Goal: Transaction & Acquisition: Purchase product/service

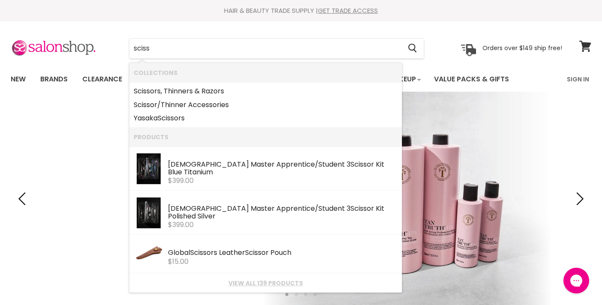
type input "sciss"
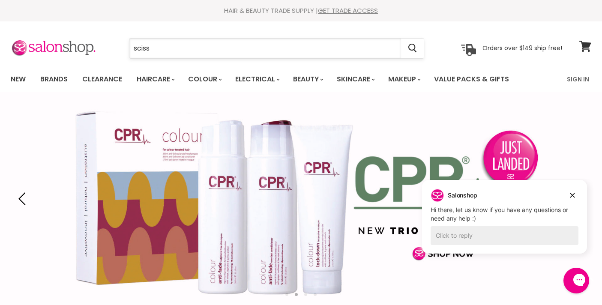
click at [162, 53] on input "sciss" at bounding box center [265, 49] width 272 height 20
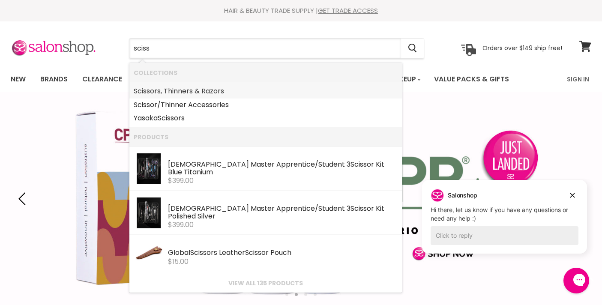
click at [175, 92] on link "Sciss ors, Thinners & Razors" at bounding box center [266, 91] width 264 height 14
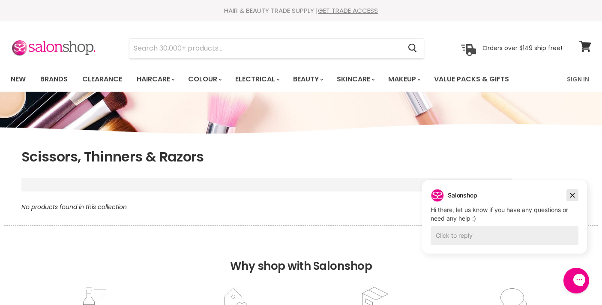
click at [573, 192] on icon "Dismiss campaign" at bounding box center [572, 195] width 9 height 10
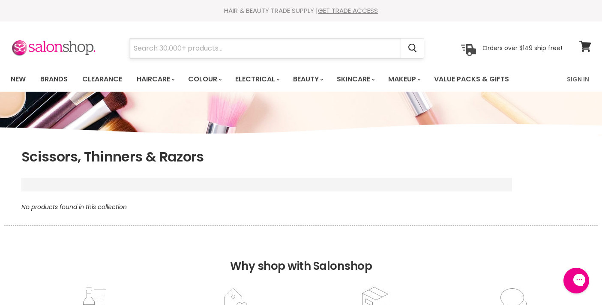
click at [240, 45] on input "Search" at bounding box center [265, 49] width 272 height 20
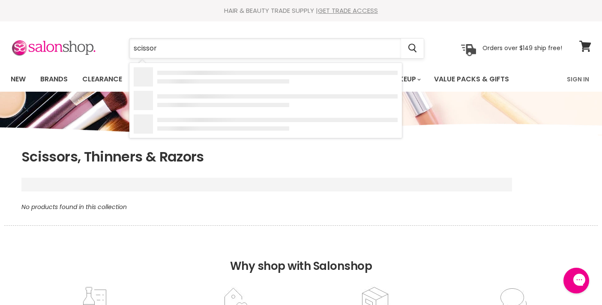
type input "scissors"
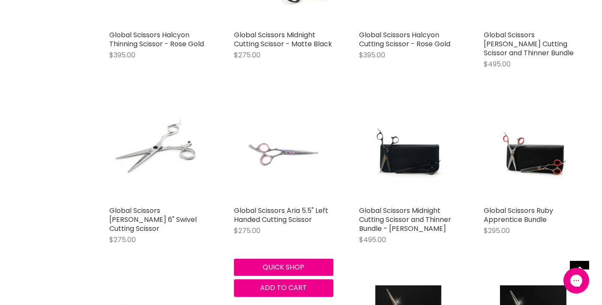
scroll to position [795, 0]
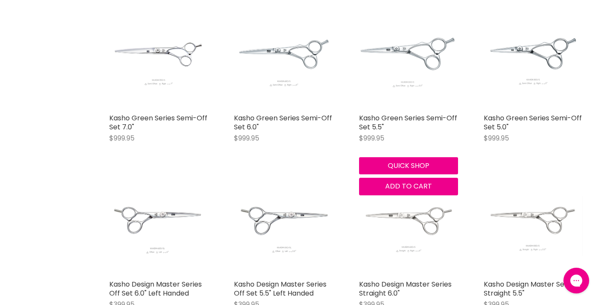
scroll to position [1481, 0]
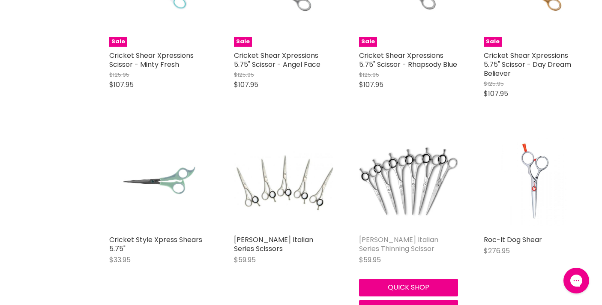
scroll to position [2862, 0]
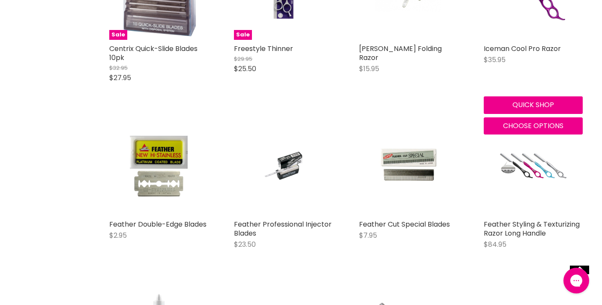
scroll to position [3575, 0]
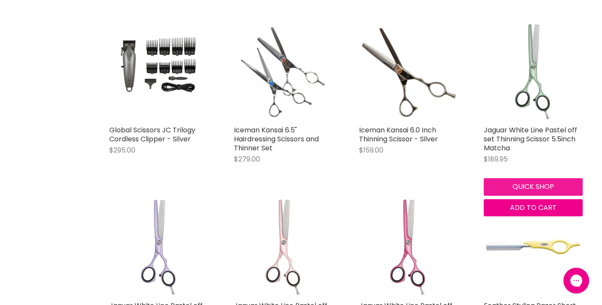
scroll to position [5017, 0]
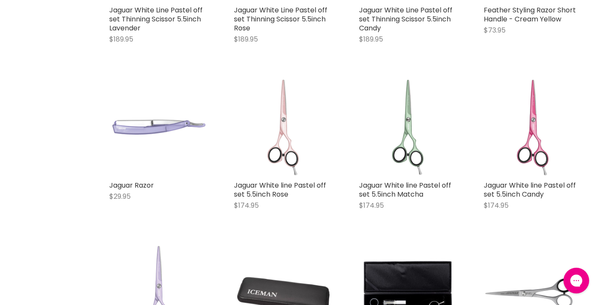
scroll to position [5154, 0]
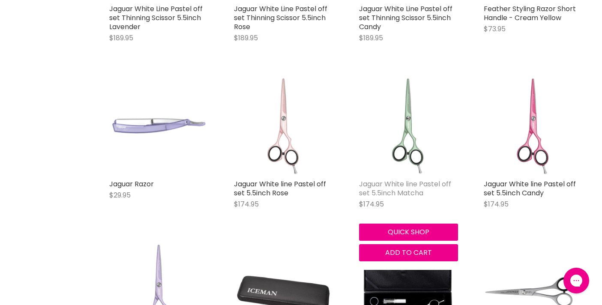
click at [410, 179] on link "Jaguar White line Pastel off set 5.5inch Matcha" at bounding box center [405, 188] width 92 height 19
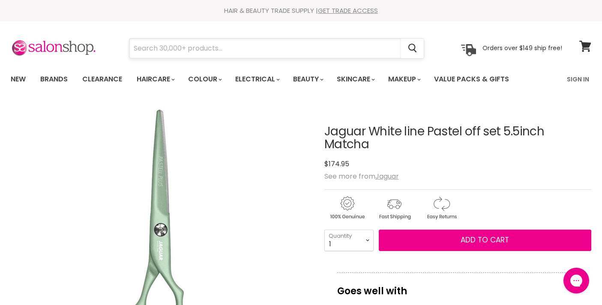
click at [207, 47] on input "Search" at bounding box center [265, 49] width 272 height 20
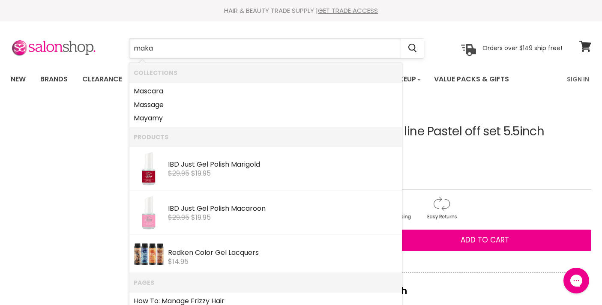
type input "makai"
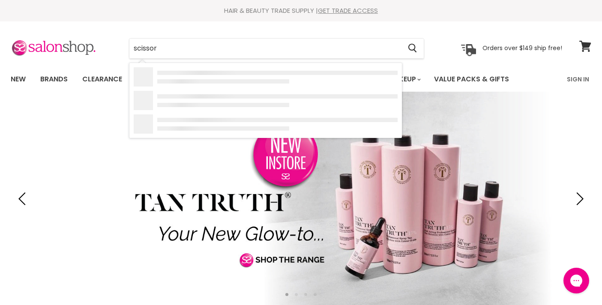
type input "scissors"
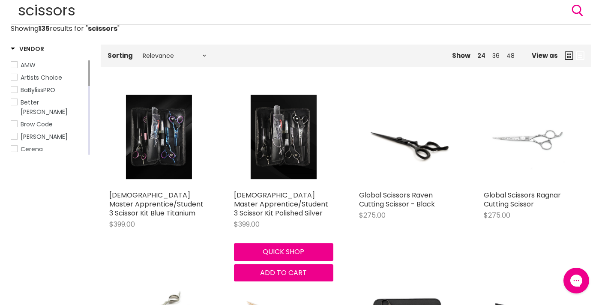
scroll to position [106, 0]
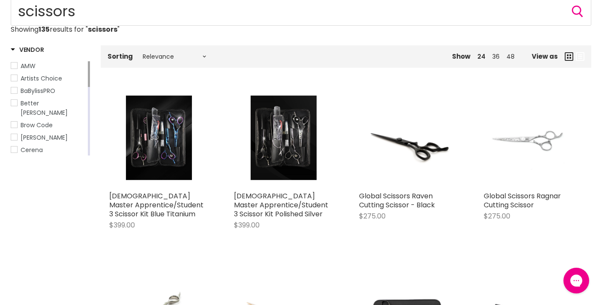
click at [568, 59] on icon "Main content" at bounding box center [569, 56] width 9 height 9
click at [573, 60] on div "Show 24 36 48 View as" at bounding box center [444, 56] width 294 height 15
click at [572, 60] on icon "Main content" at bounding box center [569, 56] width 9 height 9
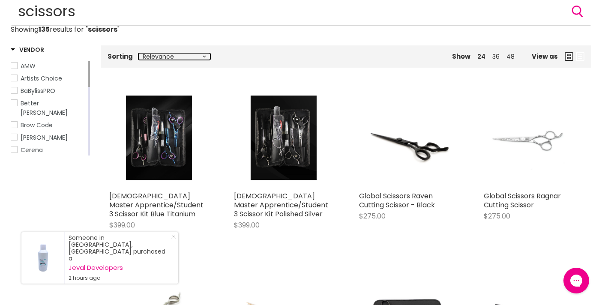
select select "price-ascending"
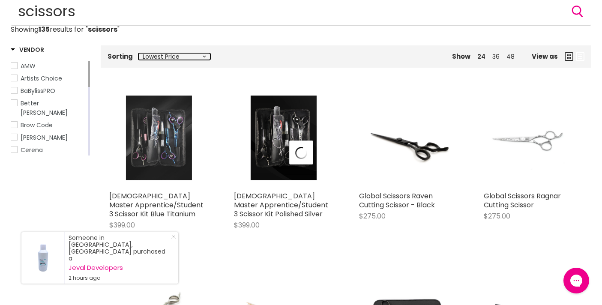
select select "price-ascending"
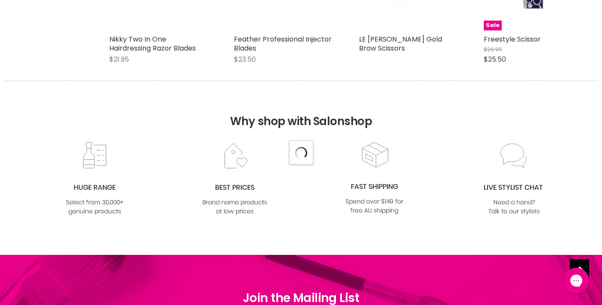
select select "price-ascending"
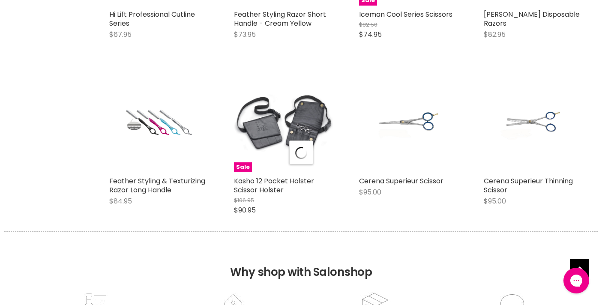
select select "price-ascending"
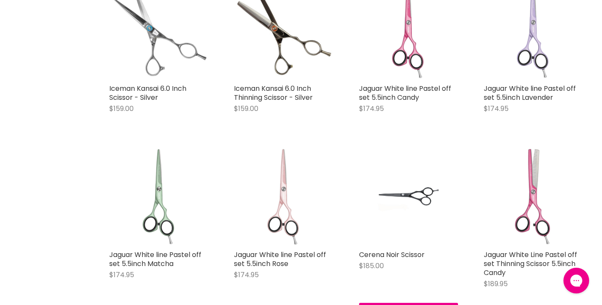
scroll to position [2694, 0]
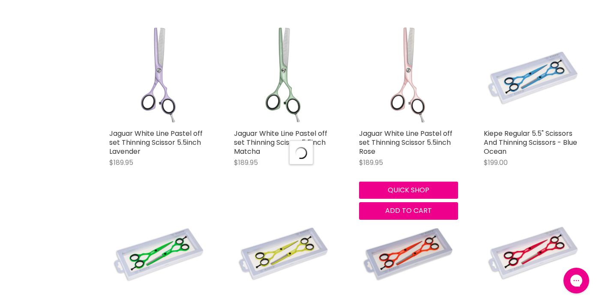
scroll to position [2974, 0]
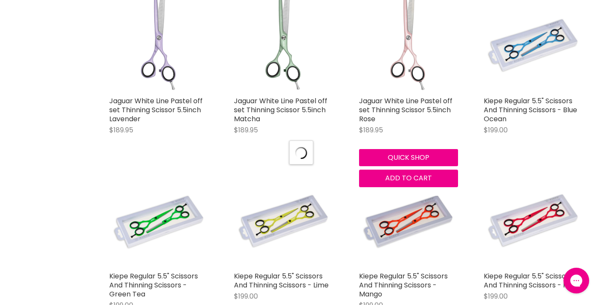
select select "price-ascending"
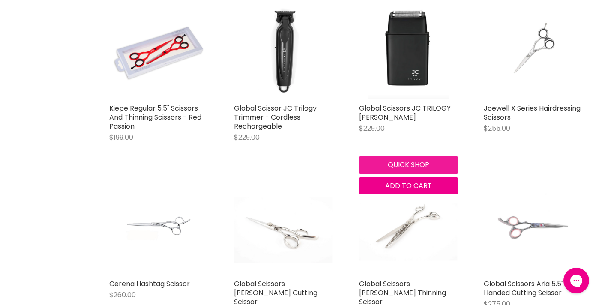
scroll to position [3336, 0]
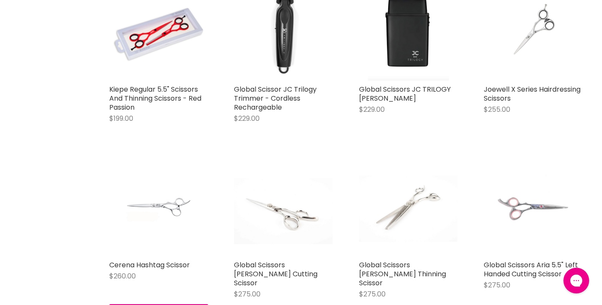
click at [171, 192] on img "Main content" at bounding box center [159, 206] width 66 height 99
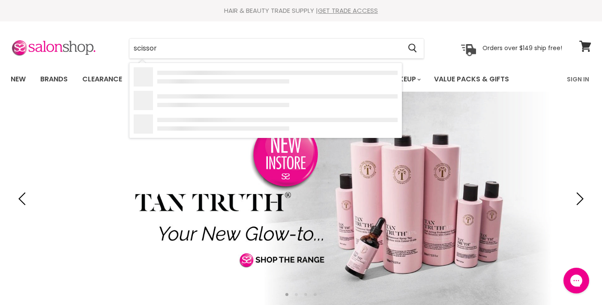
type input "scissors"
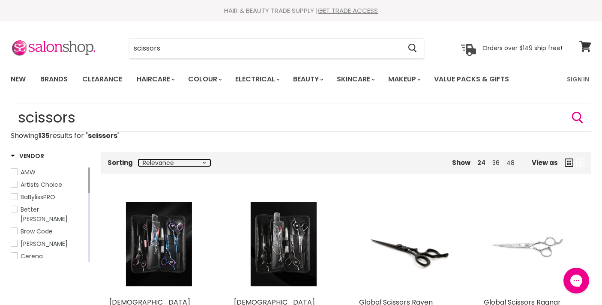
select select "price-ascending"
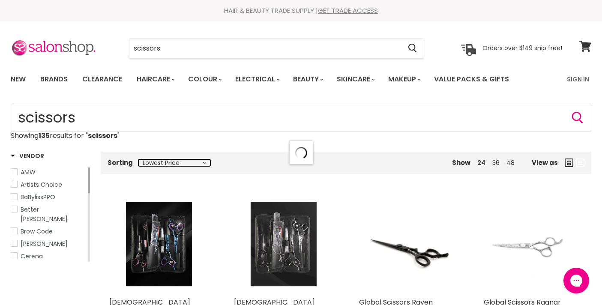
select select "price-ascending"
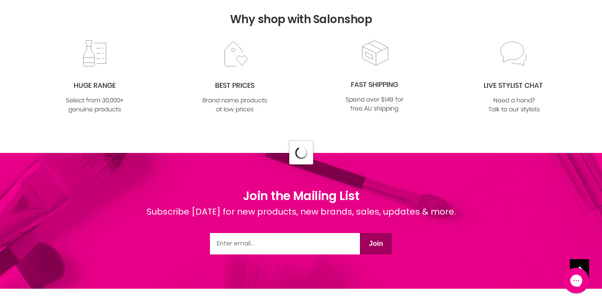
select select "price-ascending"
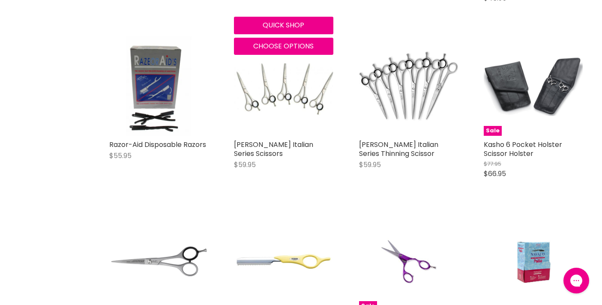
scroll to position [1770, 0]
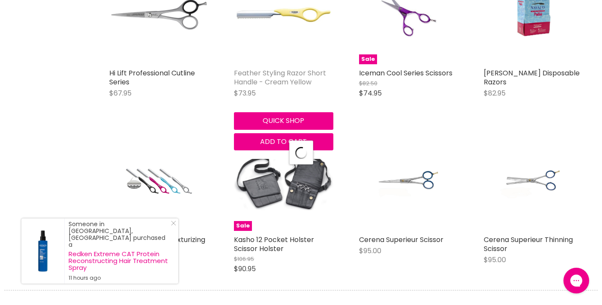
scroll to position [1971, 0]
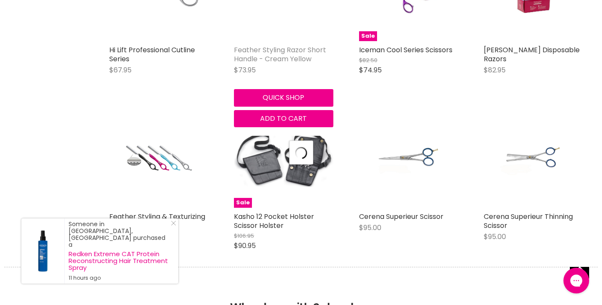
select select "price-ascending"
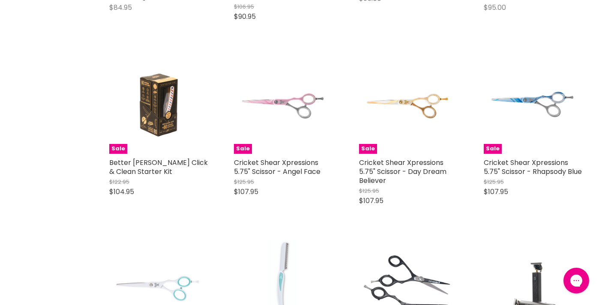
scroll to position [2195, 0]
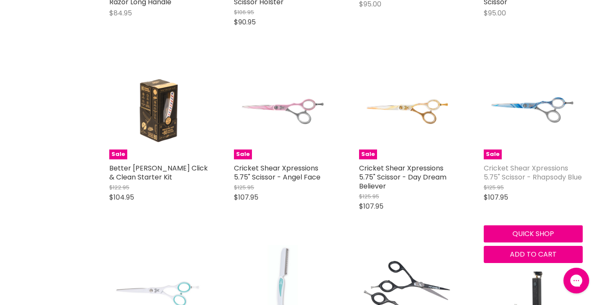
click at [503, 163] on link "Cricket Shear Xpressions 5.75" Scissor - Rhapsody Blue" at bounding box center [533, 172] width 98 height 19
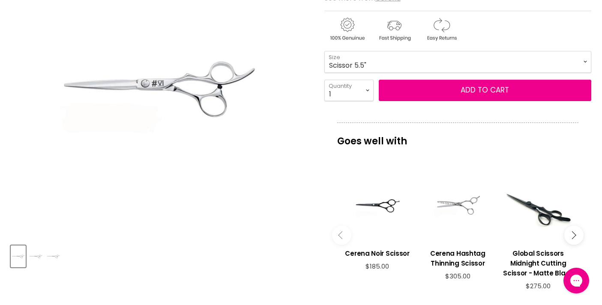
scroll to position [158, 0]
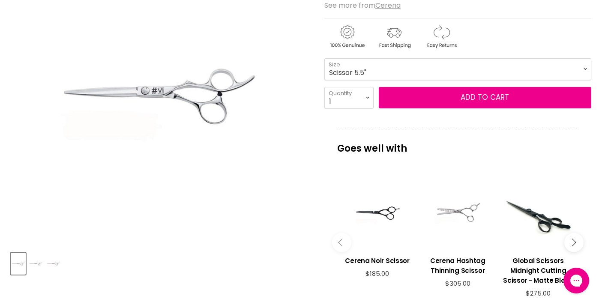
click at [38, 259] on img "Product thumbnails" at bounding box center [35, 264] width 13 height 20
click at [60, 264] on img "Product thumbnails" at bounding box center [53, 264] width 13 height 20
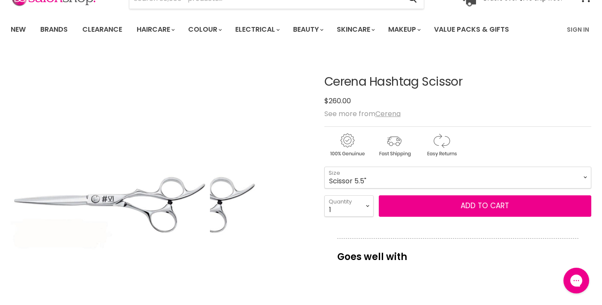
scroll to position [36, 0]
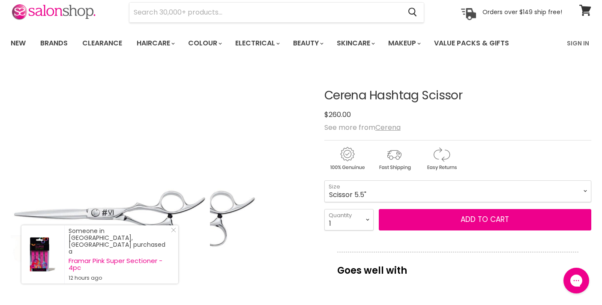
click at [216, 201] on img "Cerena Hashtag Scissor image. Click or Scroll to Zoom." at bounding box center [160, 217] width 200 height 299
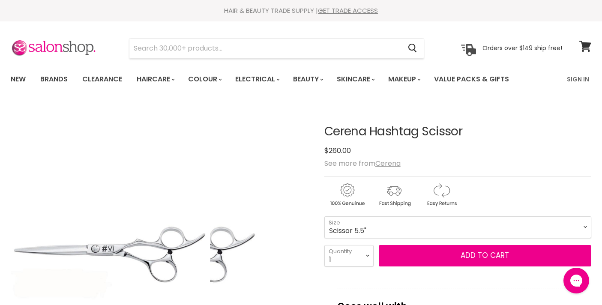
scroll to position [0, 0]
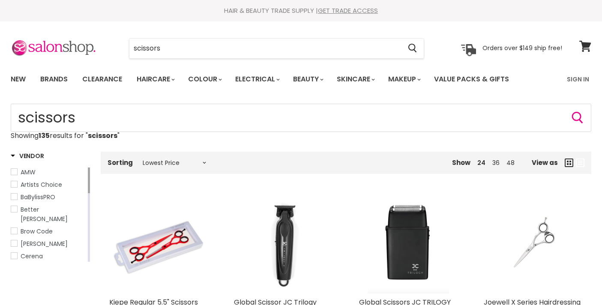
select select "price-ascending"
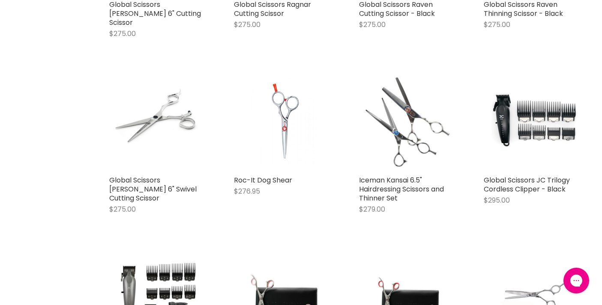
scroll to position [827, 0]
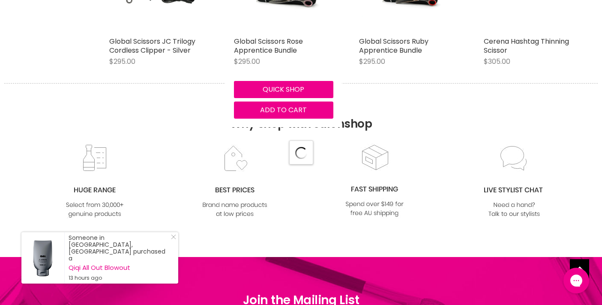
select select "price-ascending"
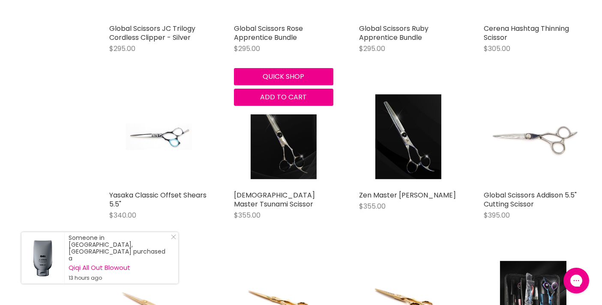
scroll to position [1144, 0]
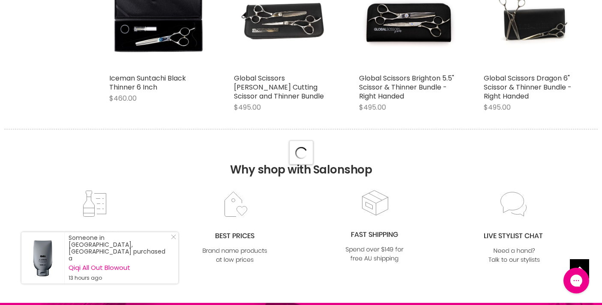
select select "price-ascending"
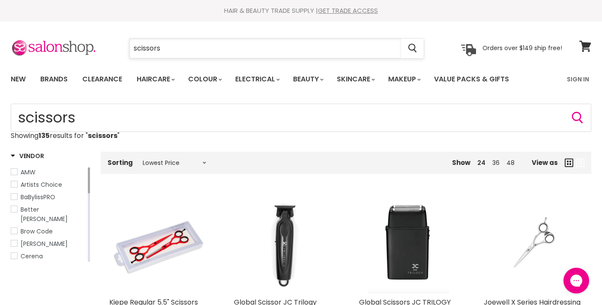
click at [171, 48] on input "scissors" at bounding box center [265, 49] width 272 height 20
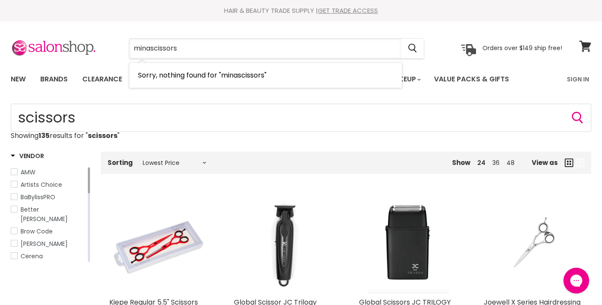
type input "mina scissors"
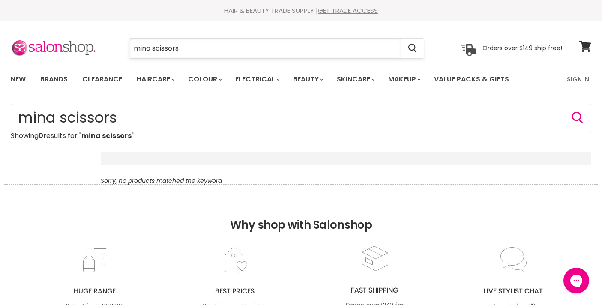
click at [151, 48] on input "mina scissors" at bounding box center [265, 49] width 272 height 20
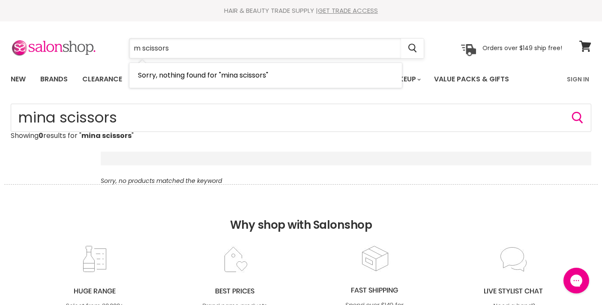
type input "scissors"
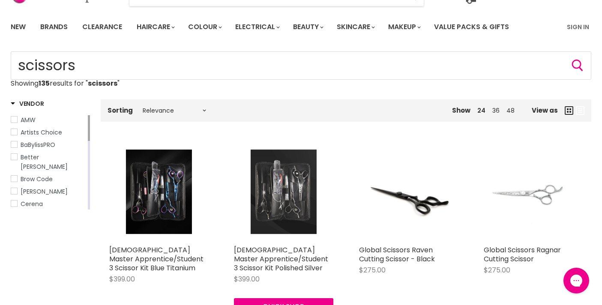
scroll to position [106, 0]
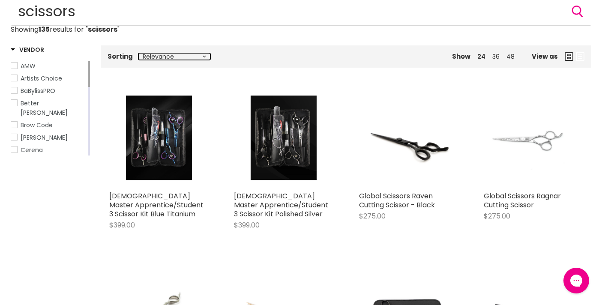
select select "price-ascending"
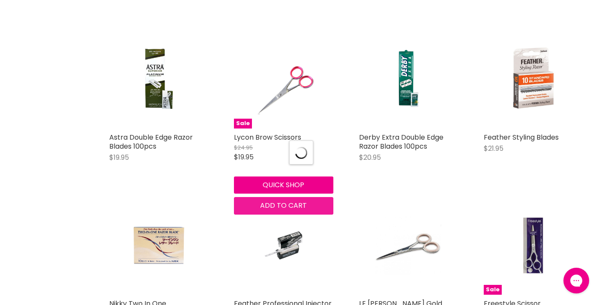
select select "price-ascending"
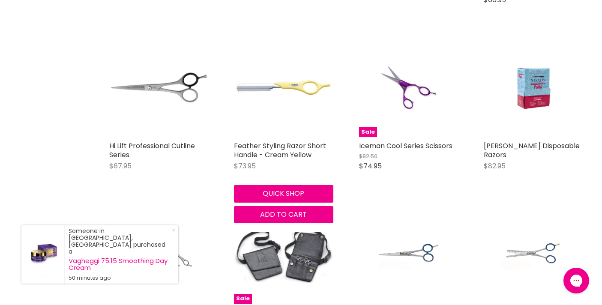
scroll to position [1885, 0]
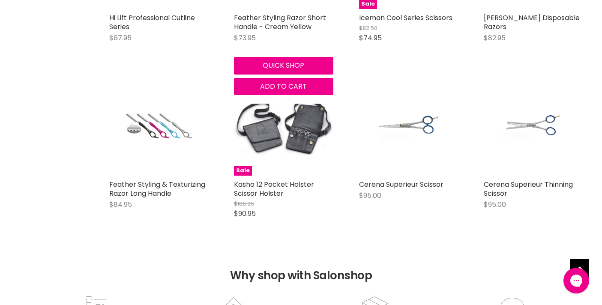
select select "price-ascending"
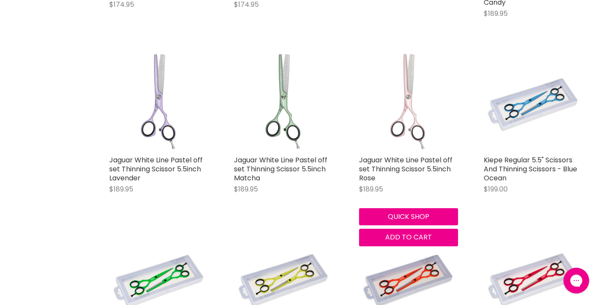
scroll to position [2916, 0]
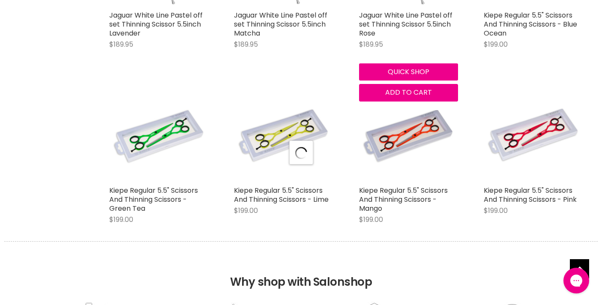
scroll to position [3061, 0]
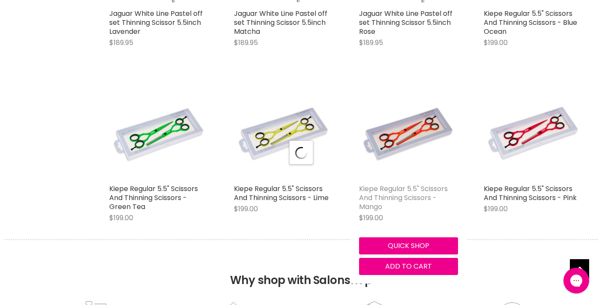
select select "price-ascending"
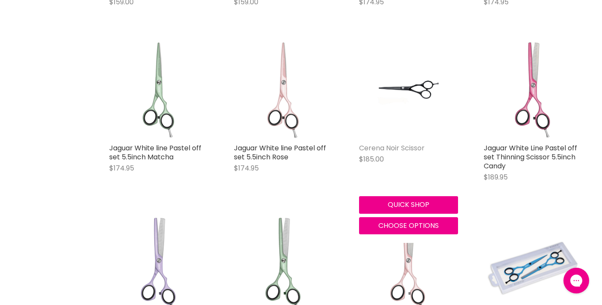
scroll to position [2752, 0]
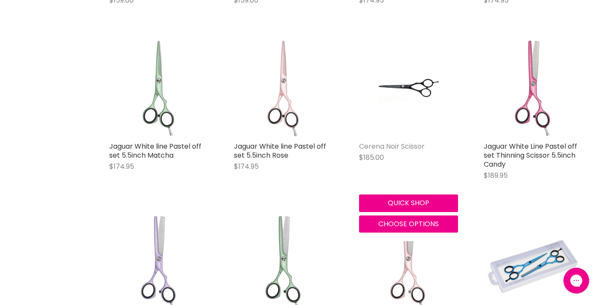
click at [374, 141] on link "Cerena Noir Scissor" at bounding box center [392, 146] width 66 height 10
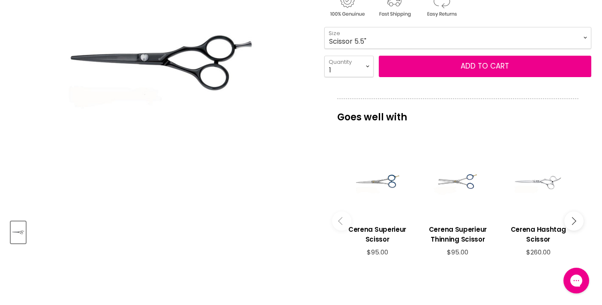
scroll to position [216, 0]
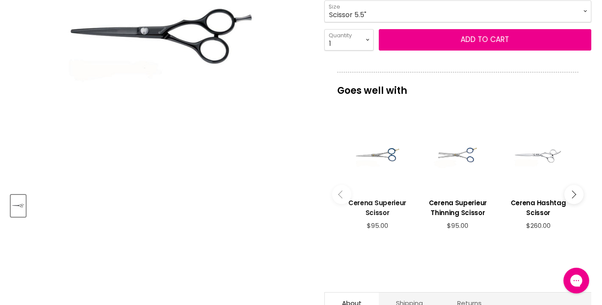
click at [373, 207] on h3 "Cerena Superieur Scissor" at bounding box center [377, 208] width 72 height 20
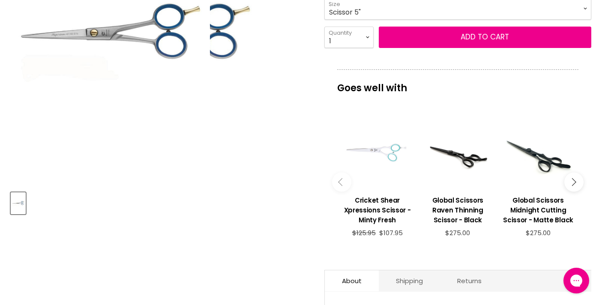
scroll to position [227, 0]
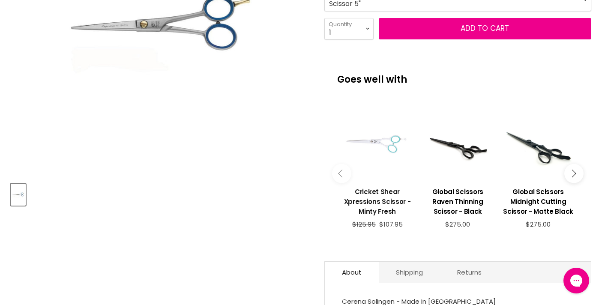
click at [375, 204] on h3 "Cricket Shear Xpressions Scissor - Minty Fresh" at bounding box center [377, 202] width 72 height 30
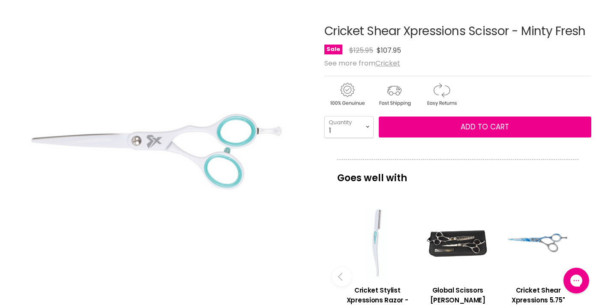
scroll to position [97, 0]
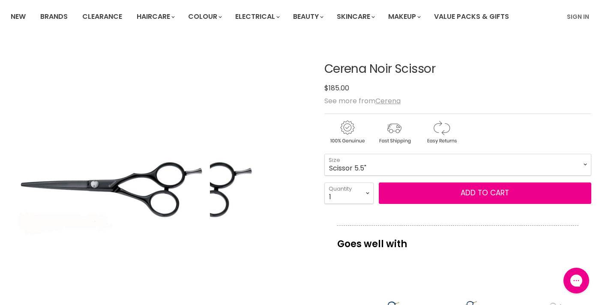
scroll to position [41, 0]
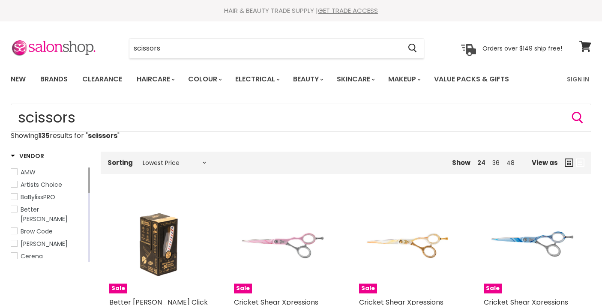
select select "price-ascending"
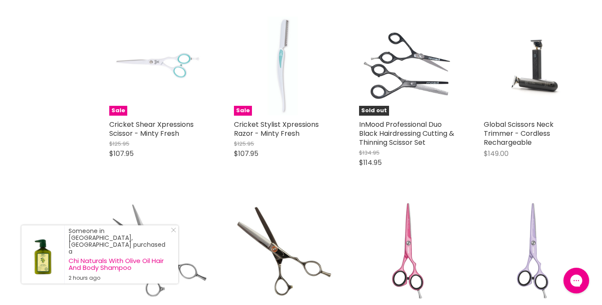
scroll to position [359, 0]
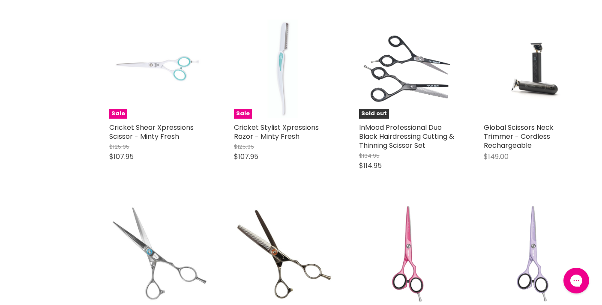
click at [155, 249] on img "Main content" at bounding box center [158, 253] width 99 height 99
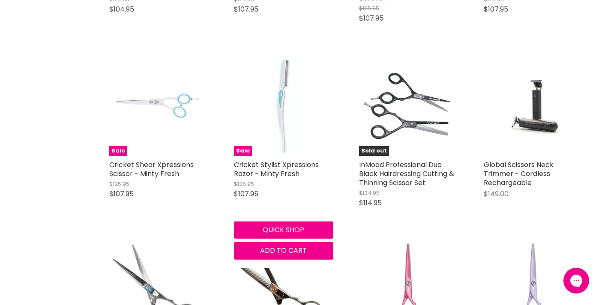
scroll to position [311, 0]
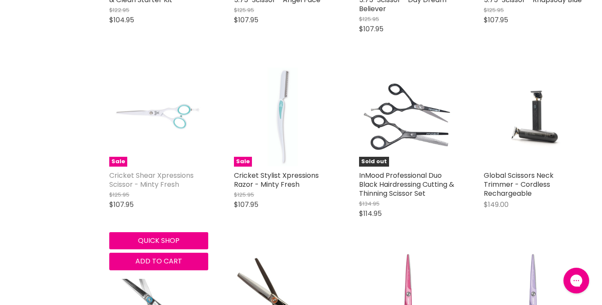
click at [140, 172] on link "Cricket Shear Xpressions Scissor - Minty Fresh" at bounding box center [151, 180] width 84 height 19
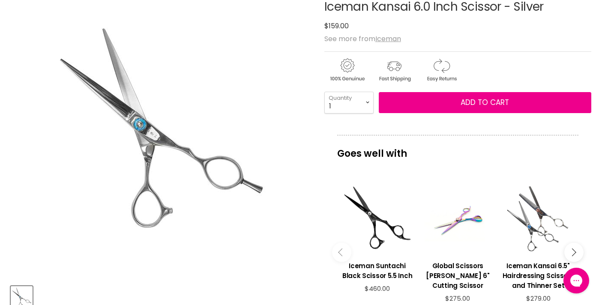
scroll to position [133, 0]
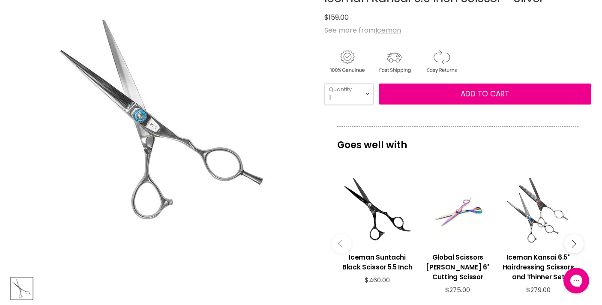
click at [179, 143] on img "Iceman Kansai 6.0 Inch Scissor - Silver image. Click or Scroll to Zoom." at bounding box center [160, 119] width 214 height 214
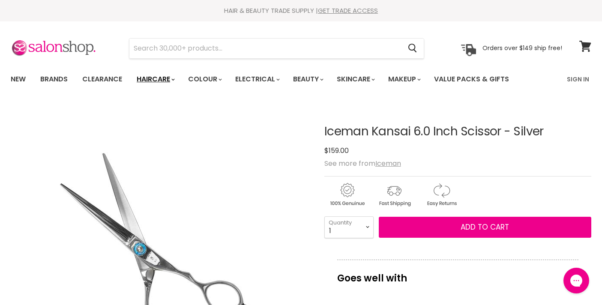
scroll to position [0, 0]
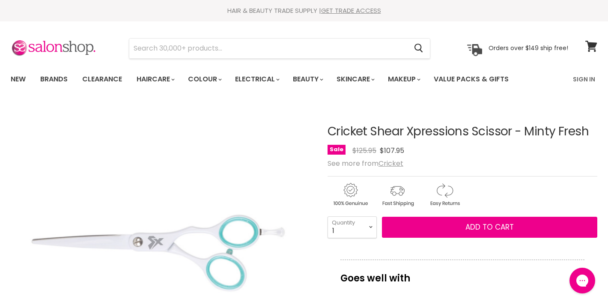
drag, startPoint x: 239, startPoint y: 207, endPoint x: 238, endPoint y: 189, distance: 17.1
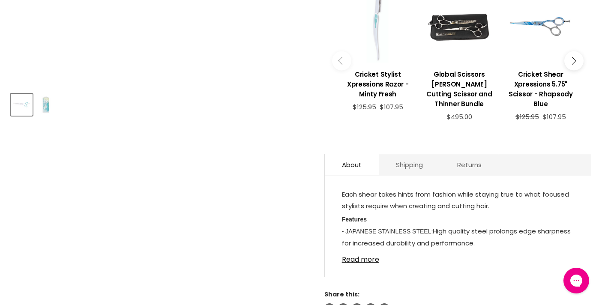
scroll to position [117, 0]
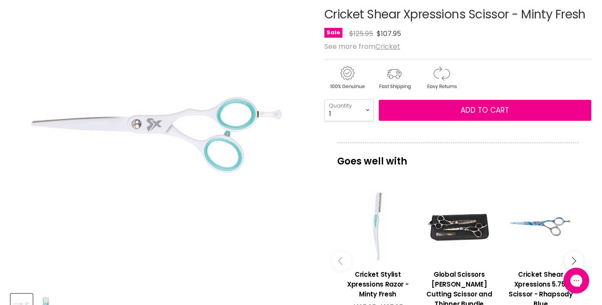
drag, startPoint x: 507, startPoint y: 13, endPoint x: 323, endPoint y: 18, distance: 184.8
click at [323, 18] on article "Click or scroll to zoom Tap or pinch to zoom Click or scroll to zoom" at bounding box center [301, 250] width 581 height 527
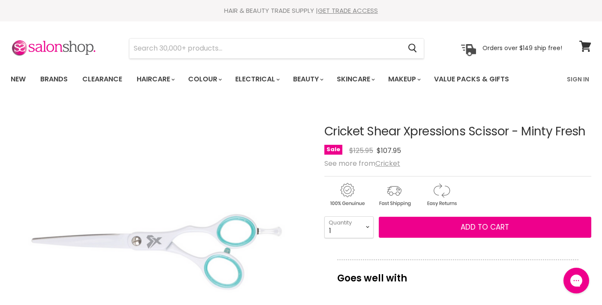
scroll to position [0, 0]
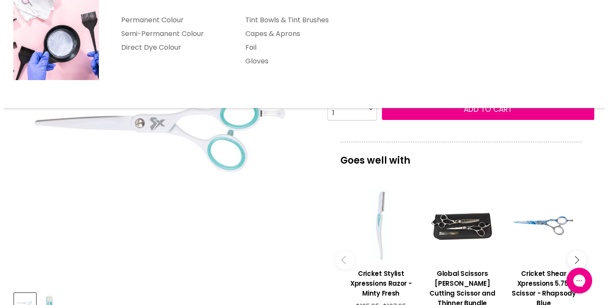
scroll to position [129, 0]
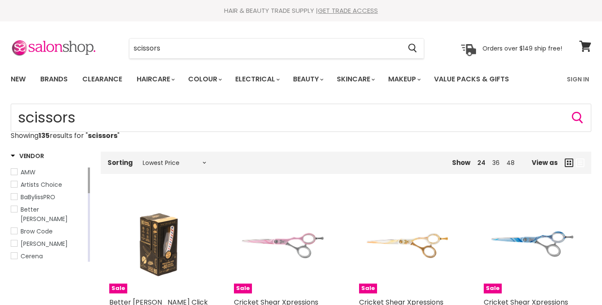
select select "price-ascending"
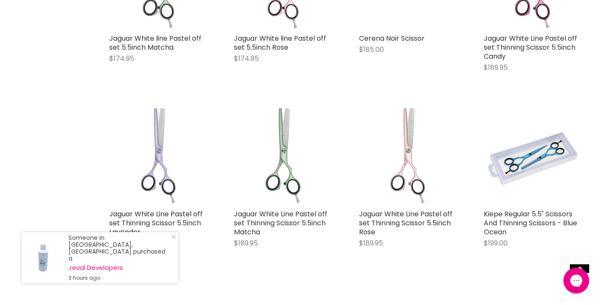
scroll to position [800, 0]
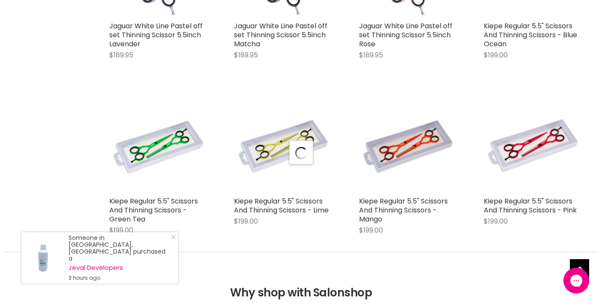
select select "price-ascending"
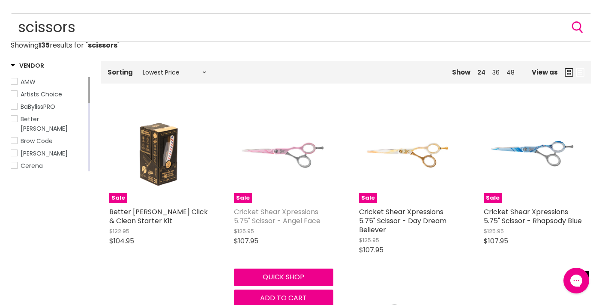
scroll to position [101, 0]
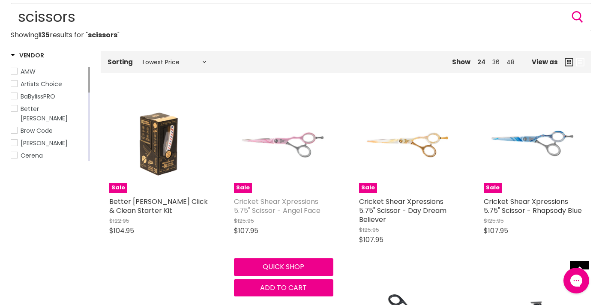
click at [265, 203] on link "Cricket Shear Xpressions 5.75" Scissor - Angel Face" at bounding box center [277, 206] width 87 height 19
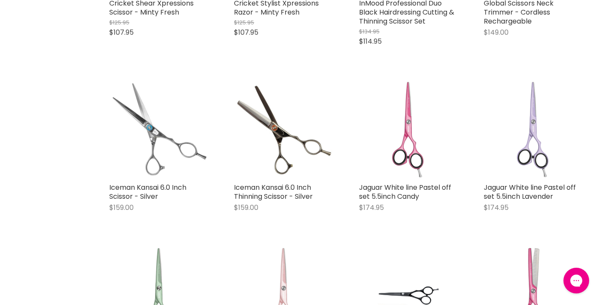
scroll to position [477, 0]
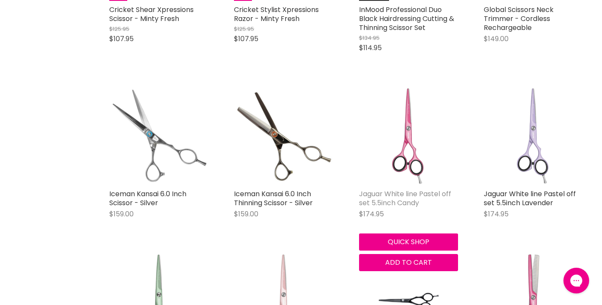
click at [386, 200] on link "Jaguar White line Pastel off set 5.5inch Candy" at bounding box center [405, 198] width 92 height 19
